Goal: Navigation & Orientation: Understand site structure

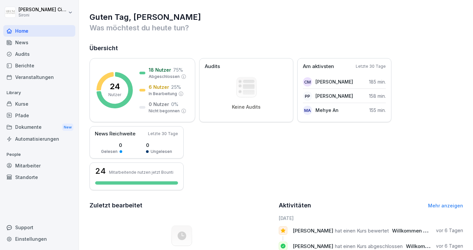
click at [25, 104] on div "Kurse" at bounding box center [39, 104] width 72 height 12
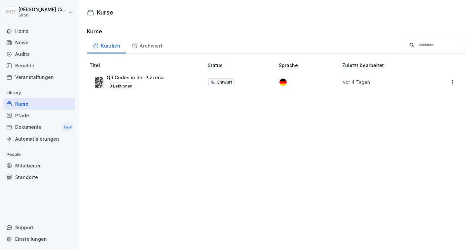
click at [32, 46] on div "News" at bounding box center [39, 43] width 72 height 12
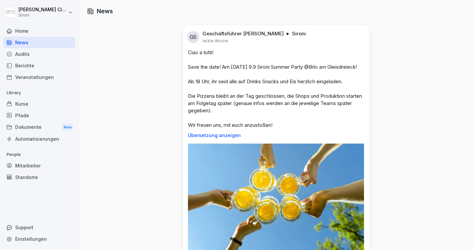
click at [29, 34] on div "Home" at bounding box center [39, 31] width 72 height 12
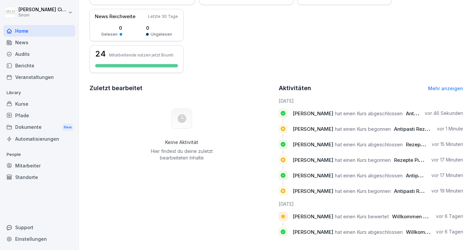
scroll to position [120, 0]
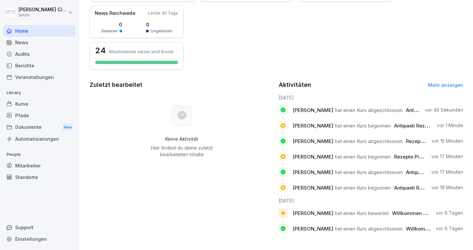
click at [26, 128] on div "Dokumente New" at bounding box center [39, 127] width 72 height 12
